Goal: Information Seeking & Learning: Learn about a topic

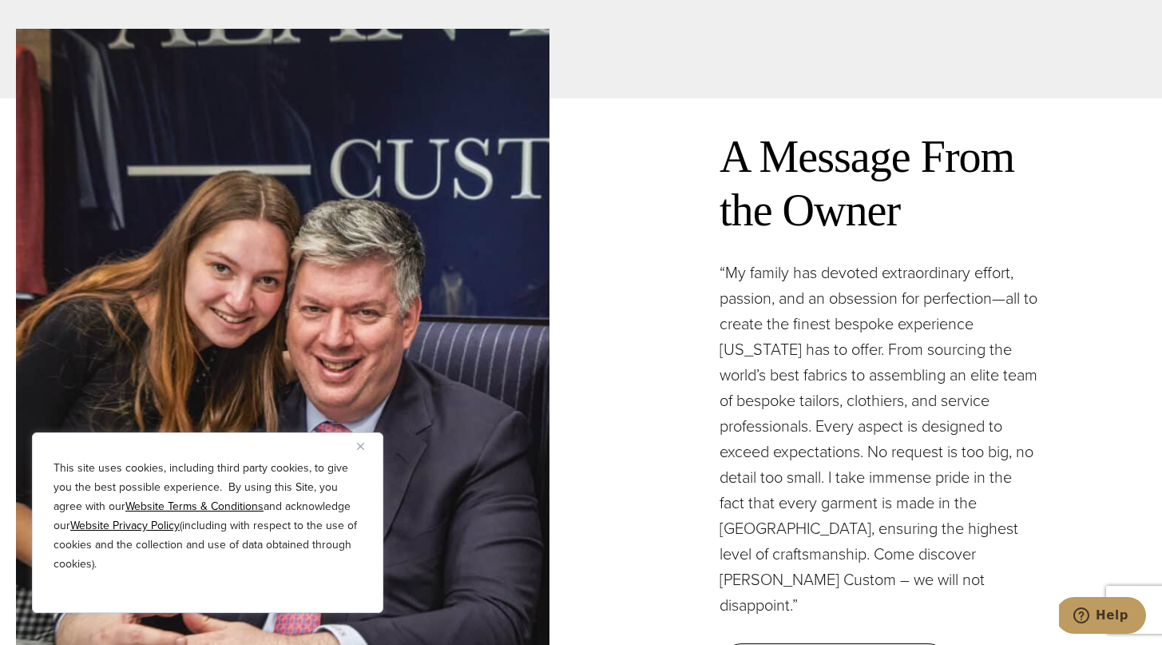
scroll to position [4606, 0]
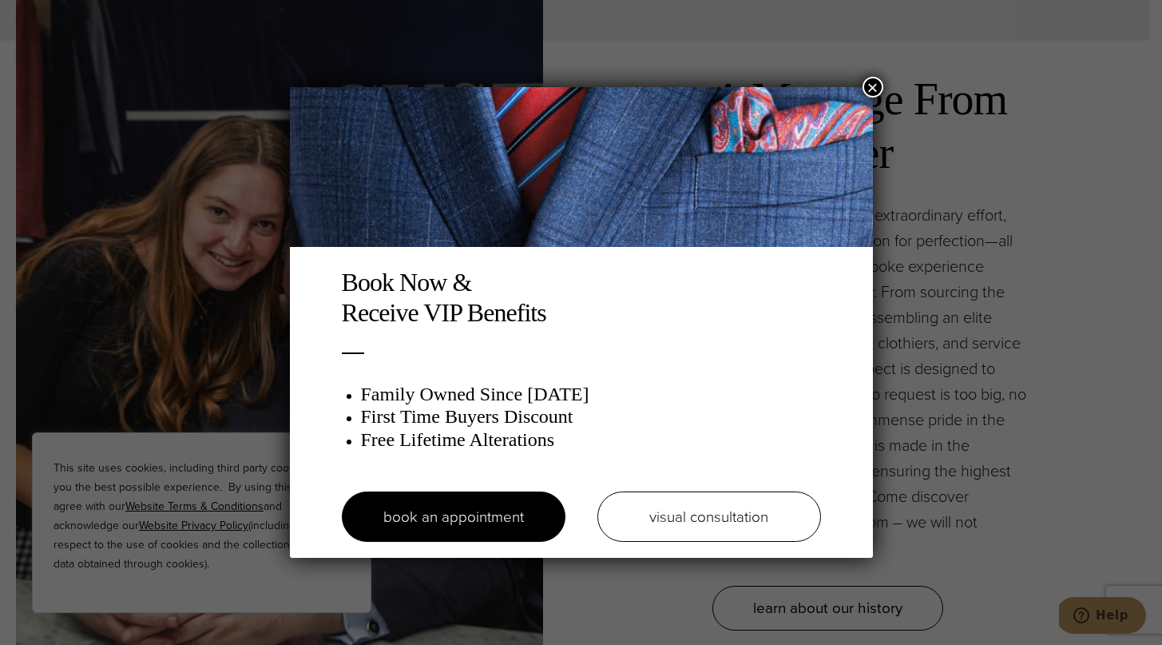
click at [863, 89] on button "×" at bounding box center [873, 87] width 21 height 21
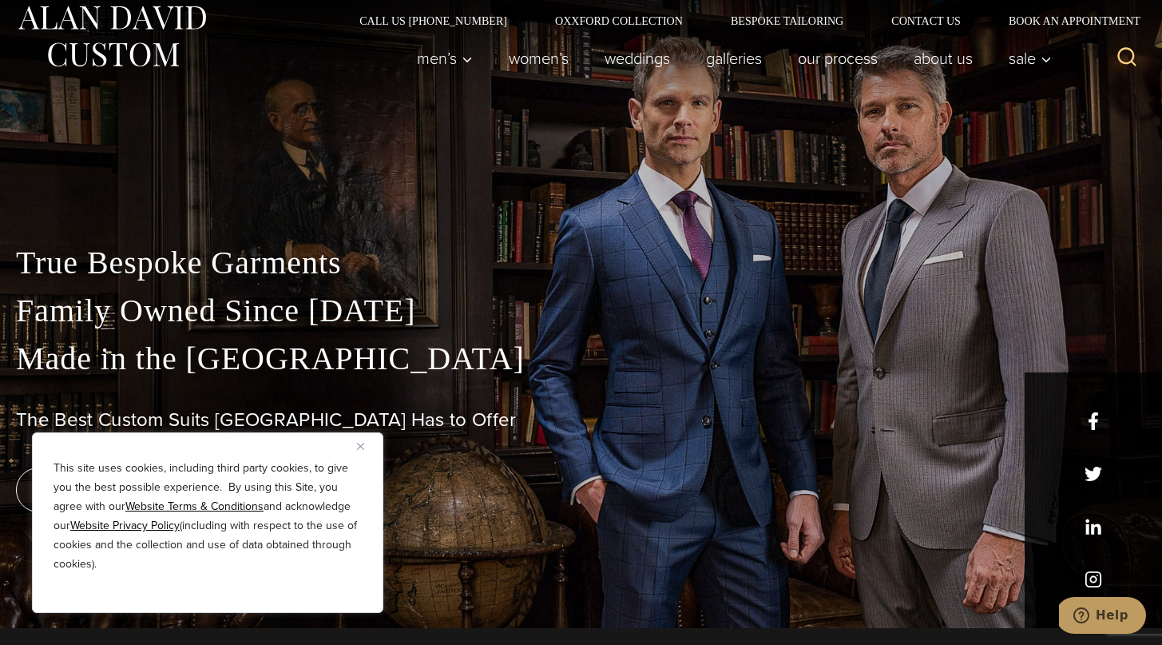
scroll to position [0, 0]
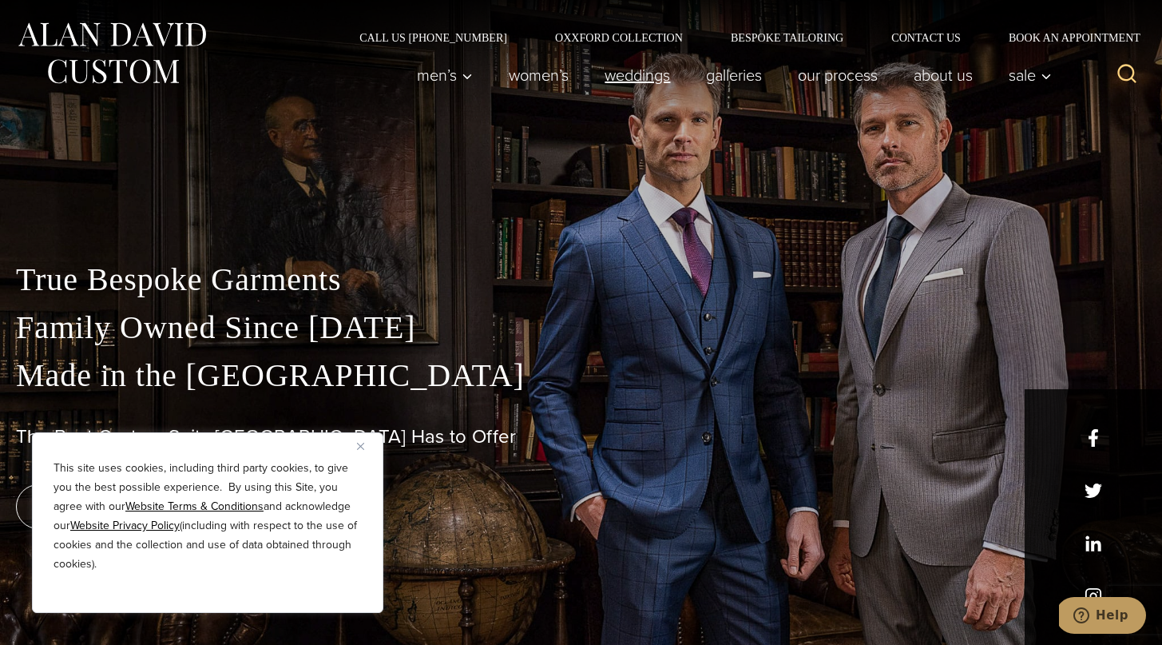
click at [631, 68] on link "weddings" at bounding box center [637, 75] width 101 height 32
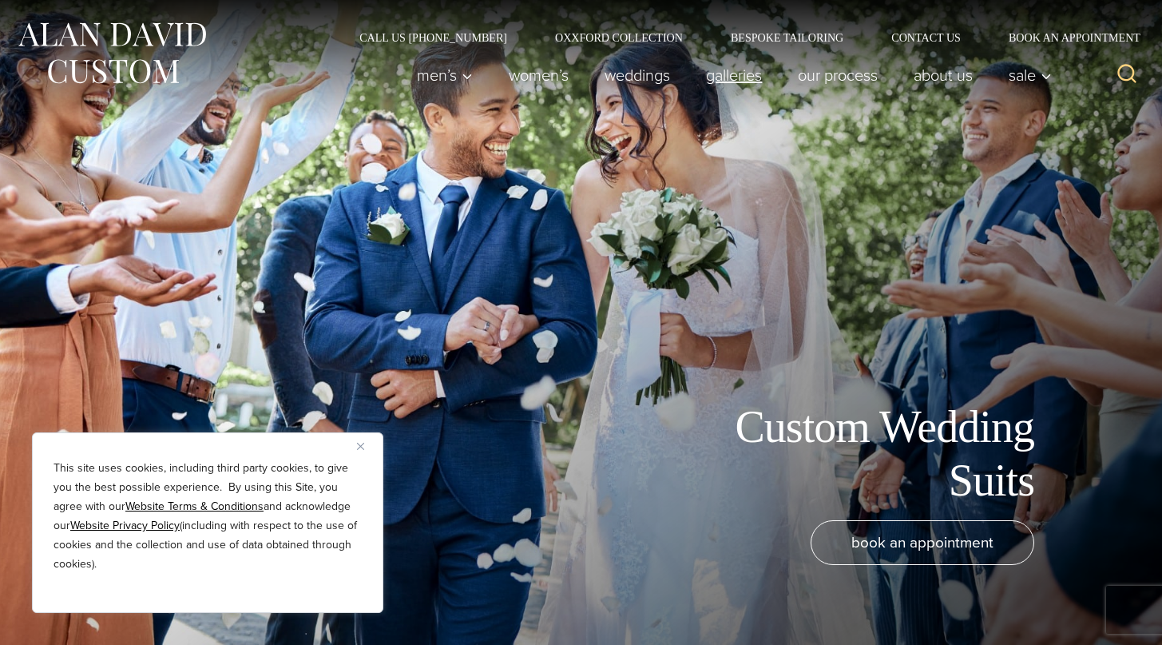
click at [747, 71] on link "Galleries" at bounding box center [735, 75] width 92 height 32
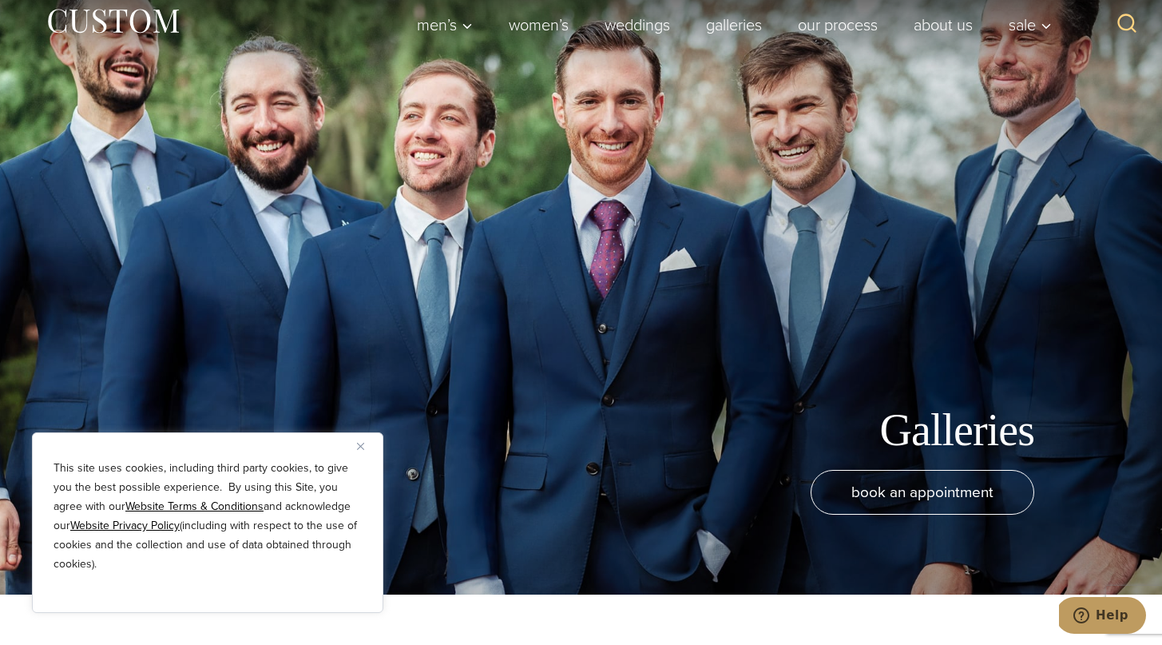
scroll to position [54, 0]
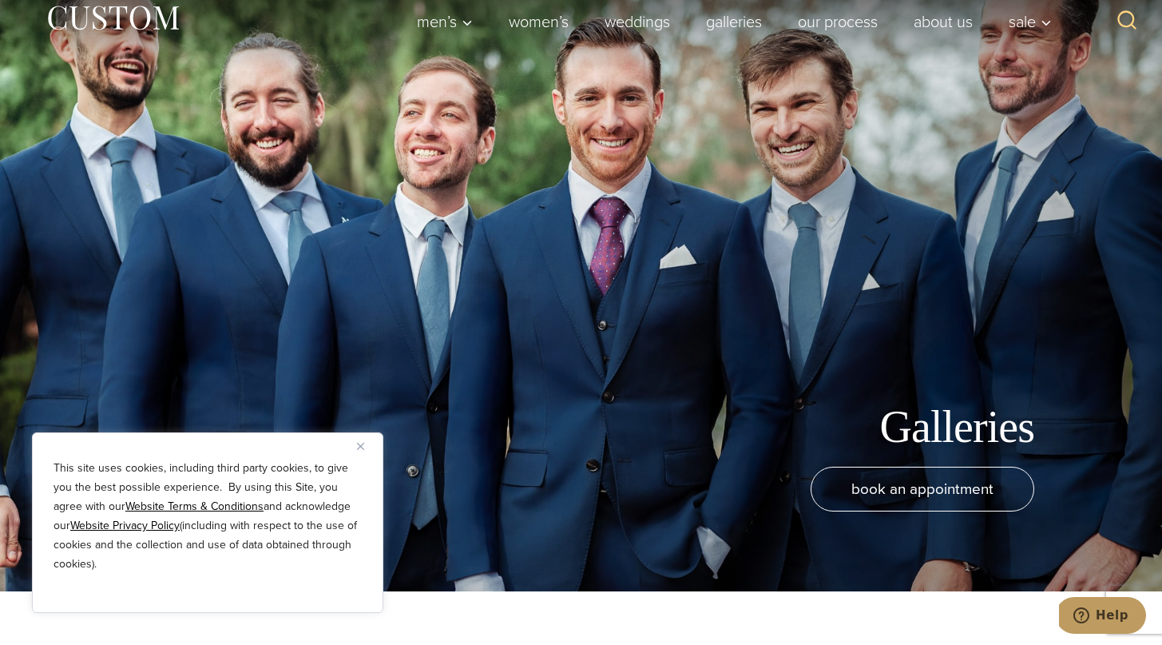
click at [359, 444] on img "Close" at bounding box center [360, 446] width 7 height 7
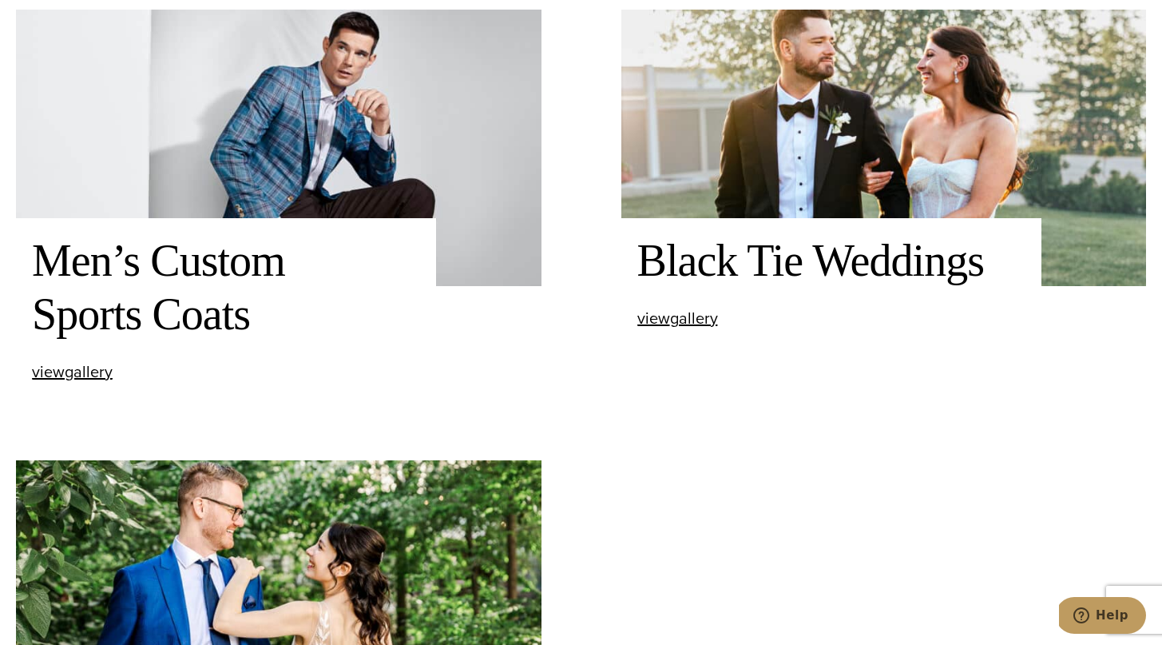
scroll to position [1161, 0]
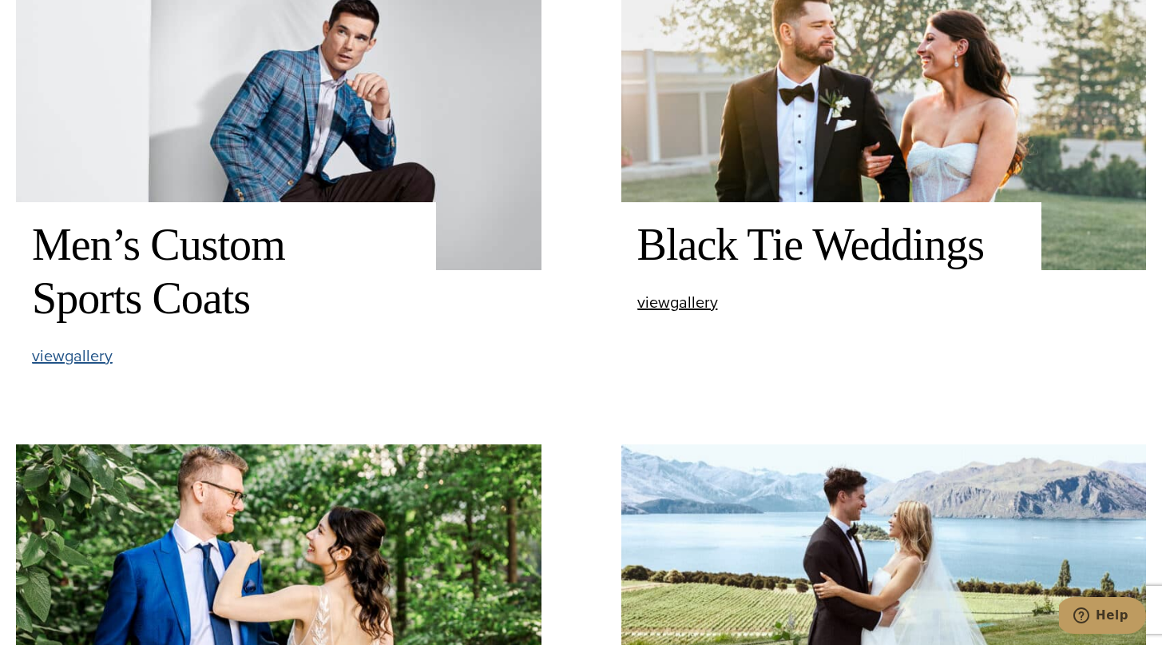
click at [83, 360] on span "view Men’s Custom Sports Coats gallery" at bounding box center [72, 356] width 81 height 24
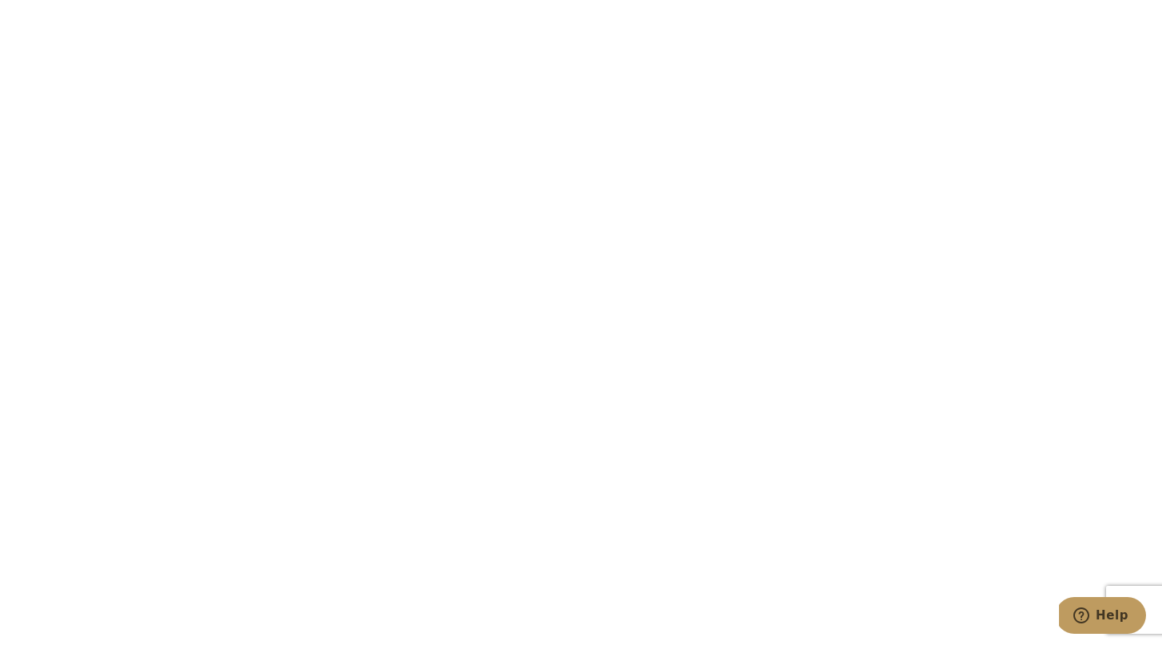
scroll to position [1814, 0]
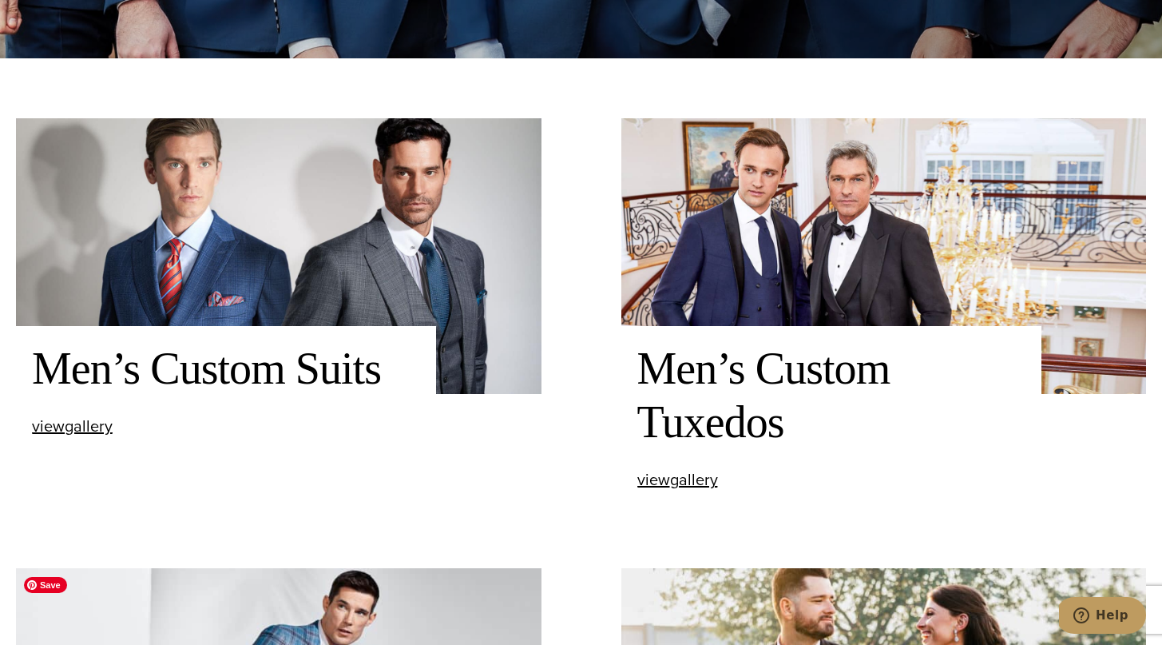
scroll to position [552, 0]
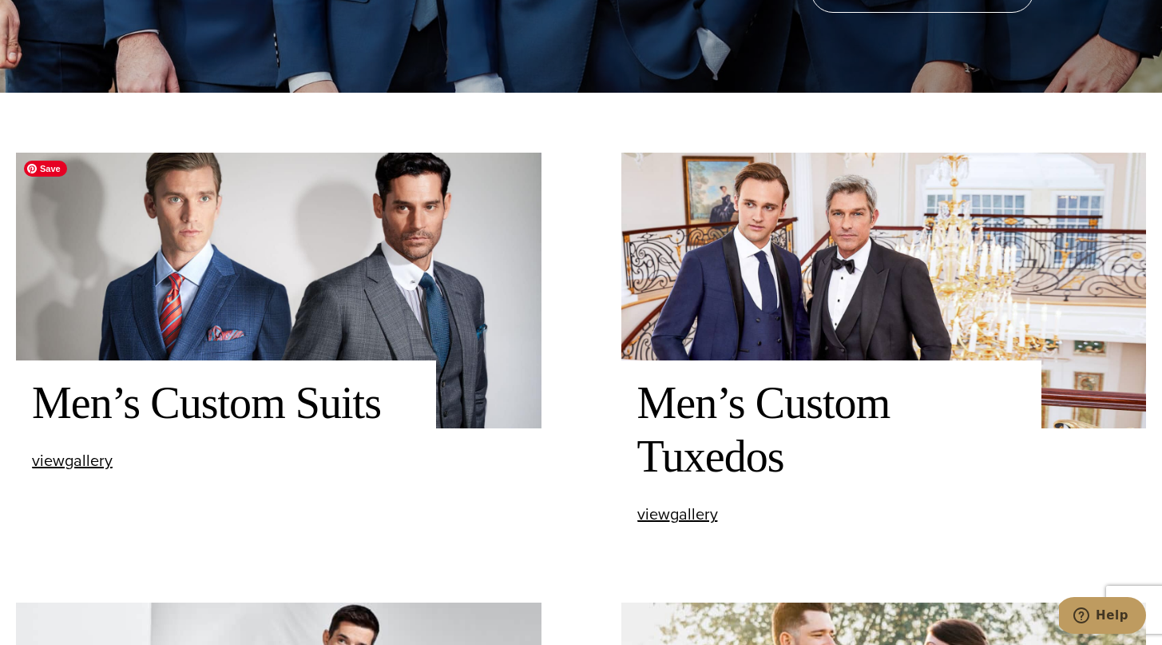
click at [329, 287] on img at bounding box center [279, 291] width 526 height 276
click at [69, 454] on span "view Men’s Custom Suits gallery" at bounding box center [72, 460] width 81 height 24
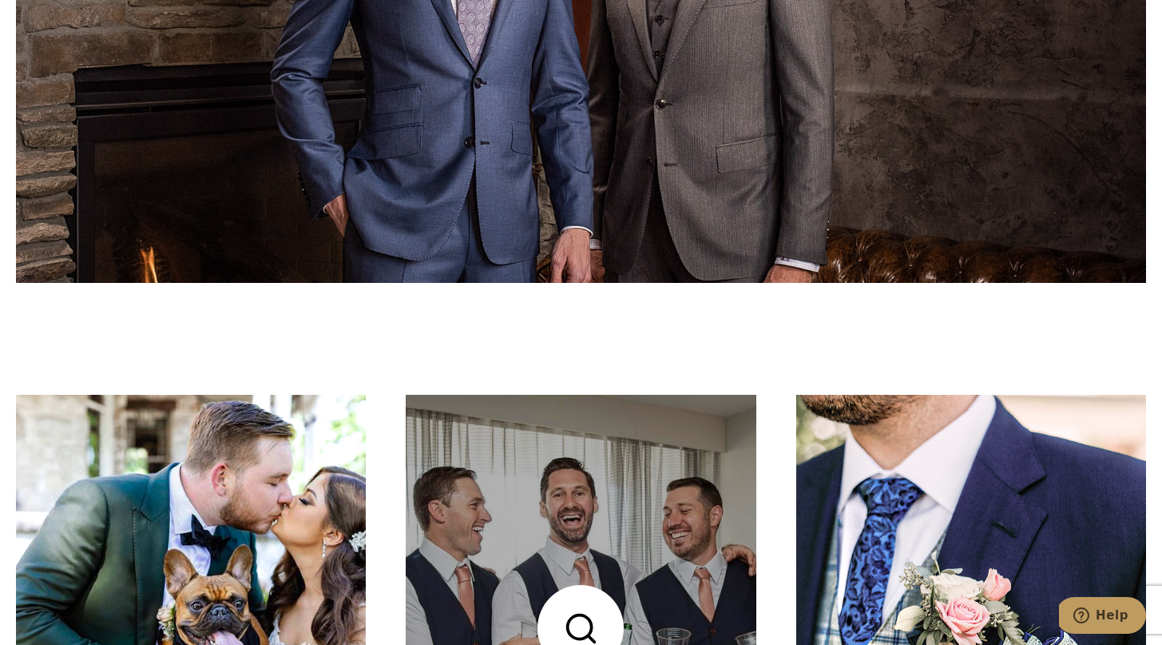
scroll to position [6699, 0]
